Goal: Find specific page/section: Find specific page/section

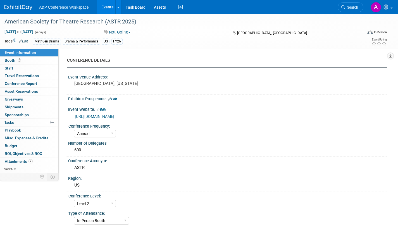
select select "Annual"
select select "Level 2"
select select "In-Person Booth"
select select "Drama & Performance Studies"
select select "Methuen Drama"
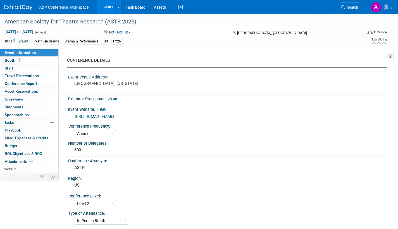
select select "[PERSON_NAME]"
select select "Networking/Commissioning"
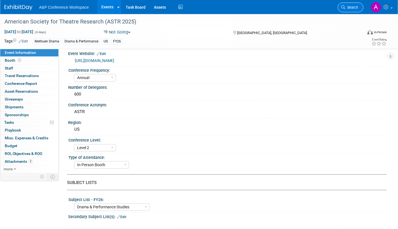
click at [351, 6] on span "Search" at bounding box center [351, 7] width 13 height 4
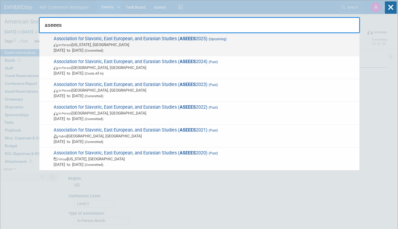
type input "aseees"
click at [171, 46] on span "In-Person Washington, DC" at bounding box center [205, 45] width 303 height 6
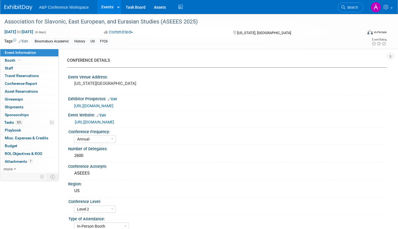
select select "Annual"
select select "Level 2"
select select "In-Person Booth"
select select "History"
select select "Bloomsbury Academic"
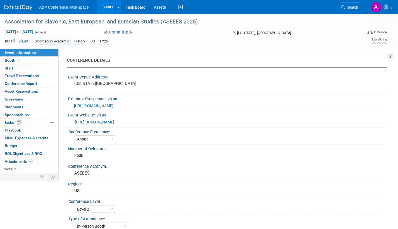
select select "[PERSON_NAME]"
select select "Networking/Commissioning"
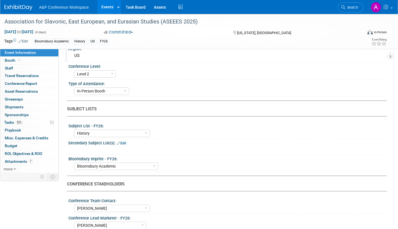
scroll to position [140, 0]
